Goal: Understand process/instructions: Learn how to perform a task or action

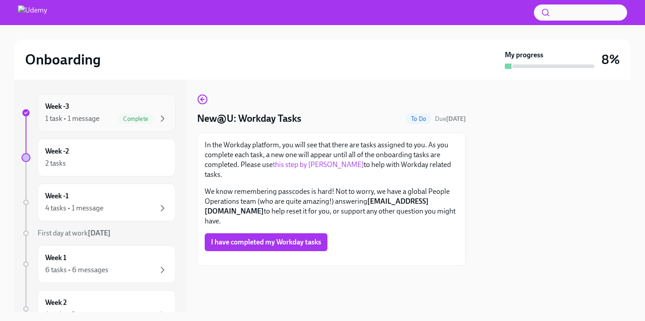
click at [96, 121] on div "1 task • 1 message" at bounding box center [72, 119] width 54 height 10
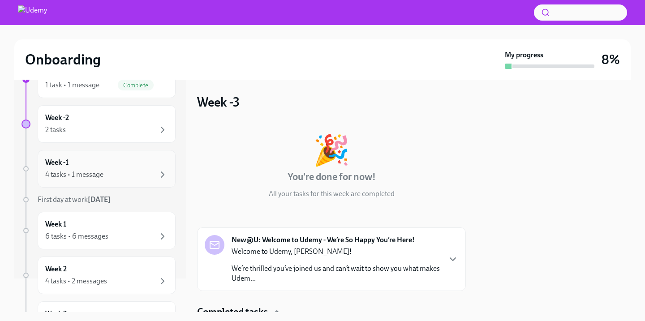
scroll to position [22, 0]
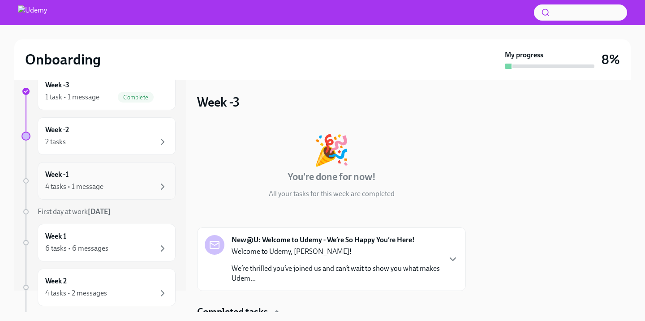
click at [119, 182] on div "4 tasks • 1 message" at bounding box center [106, 186] width 123 height 11
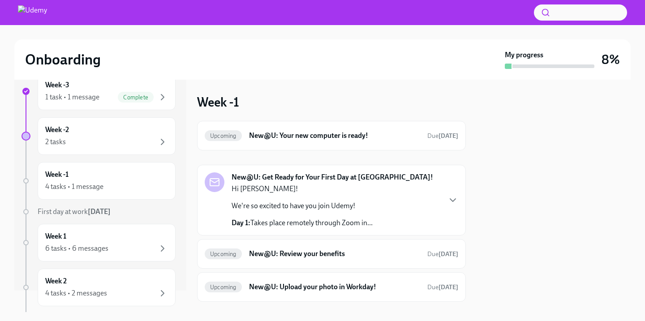
click at [323, 178] on strong "New@U: Get Ready for Your First Day at [GEOGRAPHIC_DATA]!" at bounding box center [333, 177] width 202 height 10
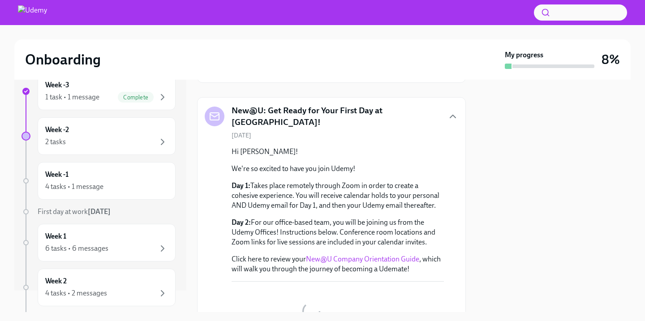
scroll to position [68, 0]
click at [452, 114] on icon "button" at bounding box center [452, 116] width 11 height 11
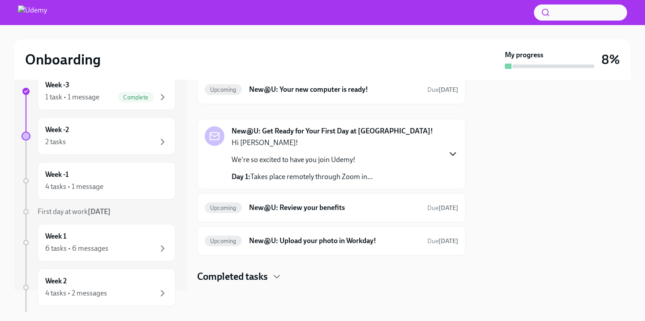
scroll to position [46, 0]
click at [127, 133] on div "Week -2 2 tasks" at bounding box center [106, 136] width 123 height 22
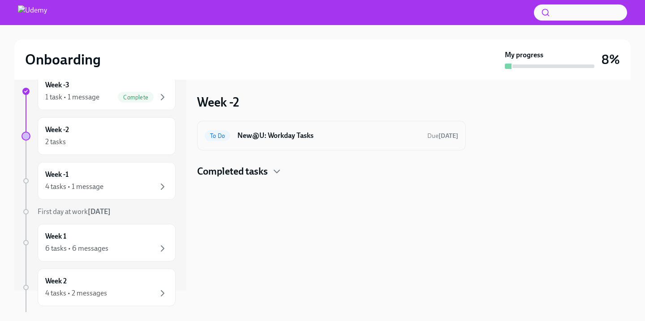
click at [305, 138] on h6 "New@U: Workday Tasks" at bounding box center [328, 136] width 183 height 10
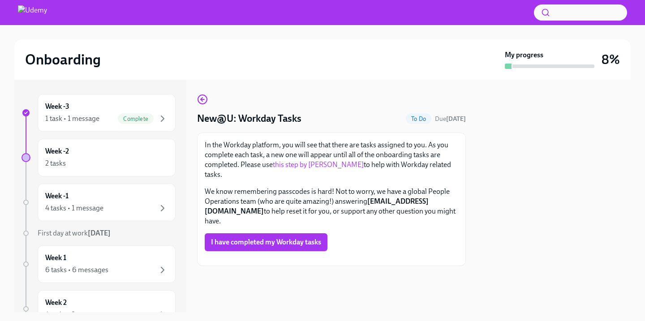
click at [307, 168] on link "this step by [PERSON_NAME]" at bounding box center [318, 164] width 91 height 9
